Goal: Find specific page/section: Find specific page/section

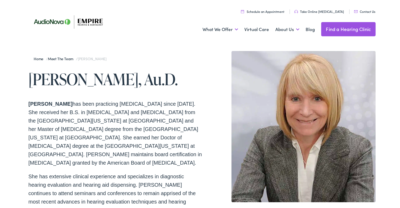
click at [56, 59] on link "Meet the Team" at bounding box center [62, 57] width 28 height 5
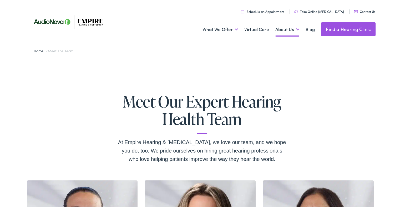
click at [343, 29] on link "Find a Hearing Clinic" at bounding box center [348, 28] width 54 height 14
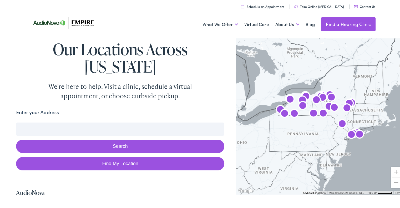
click at [48, 22] on img at bounding box center [66, 21] width 76 height 27
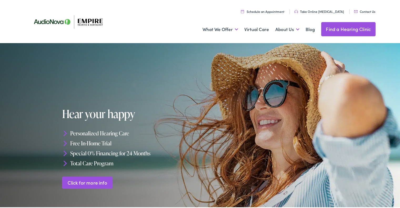
click at [362, 11] on link "Contact Us" at bounding box center [364, 10] width 21 height 4
